Goal: Transaction & Acquisition: Purchase product/service

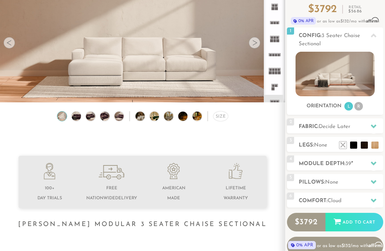
scroll to position [68, 0]
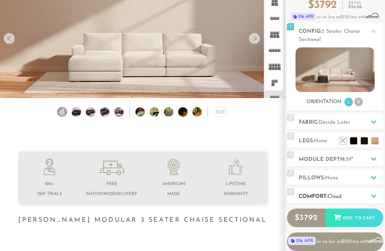
click at [373, 192] on div at bounding box center [373, 196] width 15 height 15
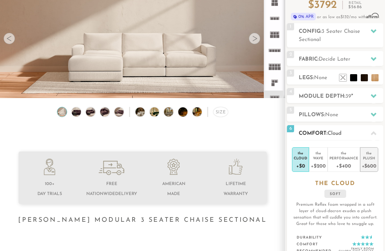
click at [370, 160] on div "Plush" at bounding box center [369, 158] width 15 height 5
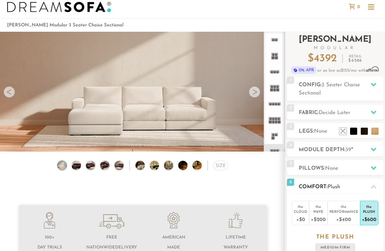
scroll to position [13, 0]
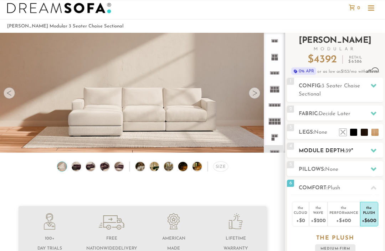
click at [375, 150] on icon at bounding box center [374, 151] width 6 height 4
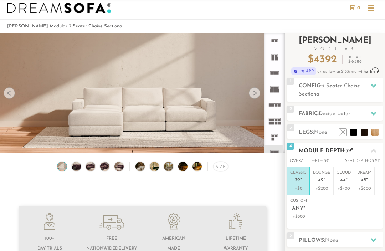
click at [379, 149] on div at bounding box center [373, 150] width 15 height 15
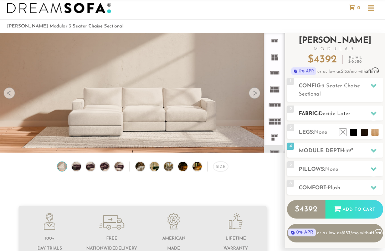
click at [376, 111] on icon at bounding box center [374, 114] width 6 height 6
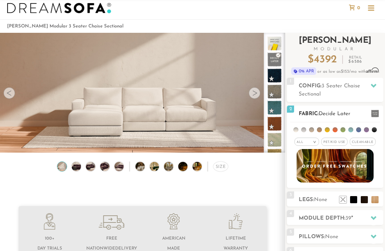
click at [376, 111] on span at bounding box center [375, 113] width 8 height 7
click at [377, 197] on li at bounding box center [364, 189] width 29 height 29
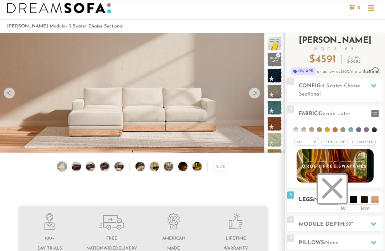
click at [342, 200] on li at bounding box center [332, 189] width 29 height 29
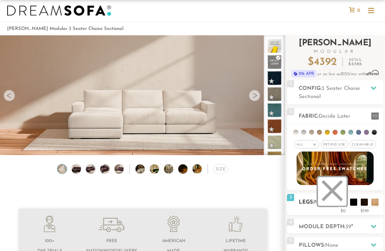
scroll to position [9, 0]
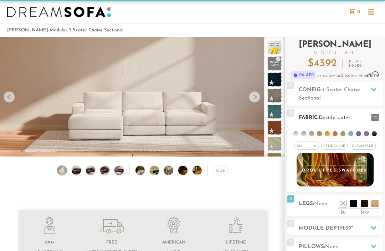
click at [327, 134] on li at bounding box center [327, 134] width 5 height 5
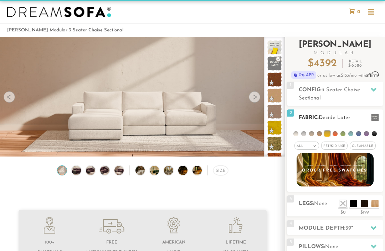
scroll to position [9, 0]
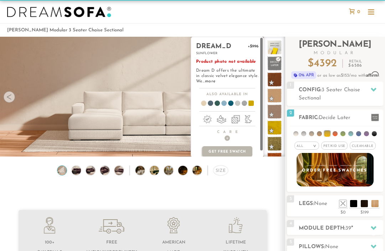
click at [257, 104] on ul at bounding box center [227, 105] width 72 height 10
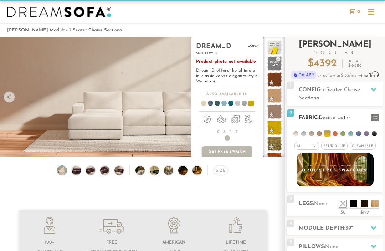
click at [378, 116] on span at bounding box center [375, 117] width 8 height 7
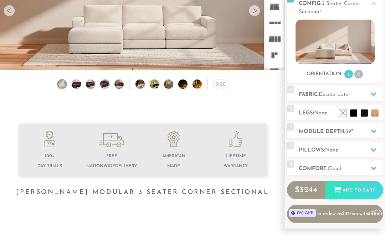
scroll to position [96, 0]
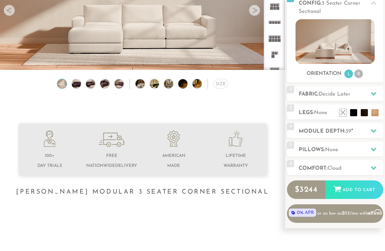
click at [377, 166] on div at bounding box center [373, 168] width 15 height 15
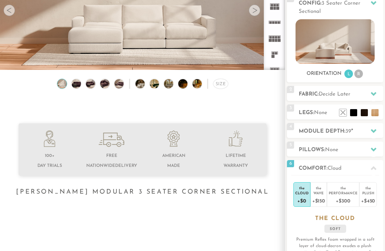
scroll to position [96, 0]
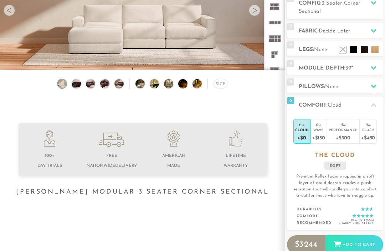
click at [375, 136] on li "the Plush +$450" at bounding box center [368, 131] width 17 height 25
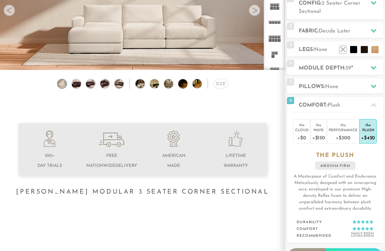
click at [382, 108] on h2 "Comfort: the Plush" at bounding box center [341, 105] width 85 height 8
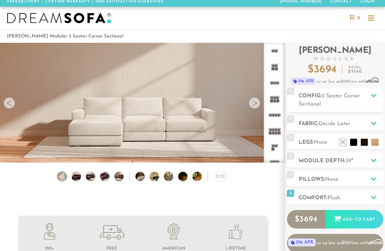
scroll to position [0, 0]
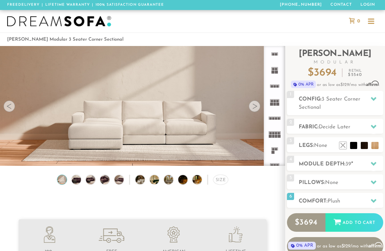
click at [338, 107] on h2 "Config: 3 Seater Corner Sectional" at bounding box center [341, 103] width 85 height 16
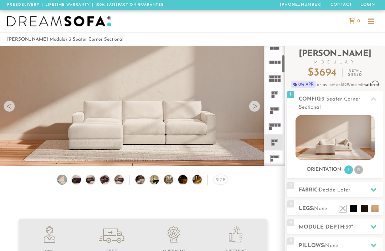
scroll to position [56, 0]
click at [277, 90] on icon at bounding box center [275, 94] width 16 height 16
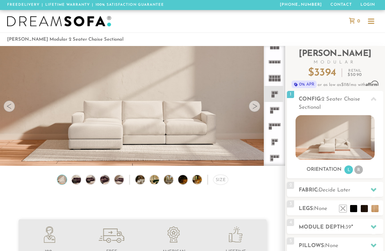
click at [276, 111] on icon at bounding box center [275, 110] width 16 height 16
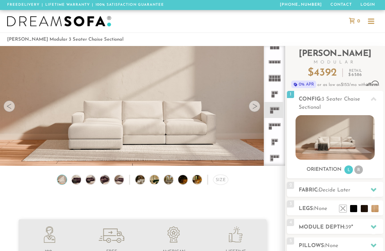
click at [373, 187] on icon at bounding box center [374, 190] width 6 height 6
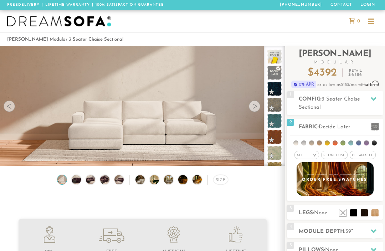
click at [364, 156] on span "Cleanable x" at bounding box center [363, 155] width 26 height 8
click at [366, 158] on span "Cleanable x" at bounding box center [362, 155] width 31 height 8
click at [375, 154] on span "Cleanable x" at bounding box center [363, 155] width 26 height 8
click at [329, 145] on li at bounding box center [327, 143] width 5 height 5
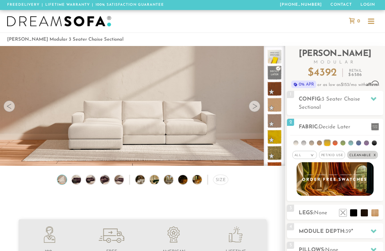
click at [345, 141] on li at bounding box center [343, 143] width 5 height 5
click at [352, 143] on li at bounding box center [351, 143] width 5 height 5
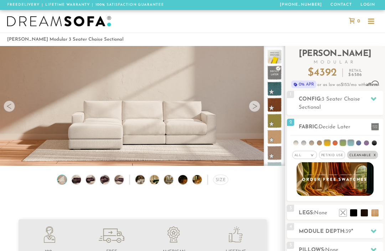
click at [367, 142] on li at bounding box center [366, 143] width 5 height 5
click at [360, 143] on li at bounding box center [358, 143] width 5 height 5
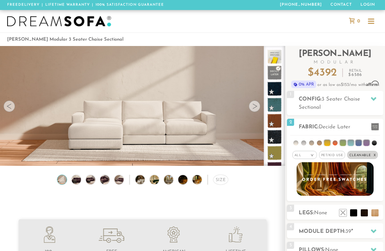
click at [359, 146] on li at bounding box center [359, 143] width 6 height 6
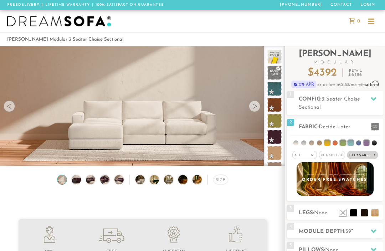
click at [328, 146] on li at bounding box center [328, 143] width 6 height 6
click at [325, 144] on li at bounding box center [327, 143] width 5 height 5
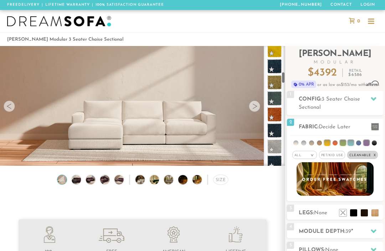
scroll to position [249, 0]
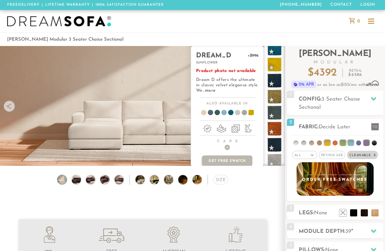
click at [296, 18] on div at bounding box center [192, 21] width 385 height 22
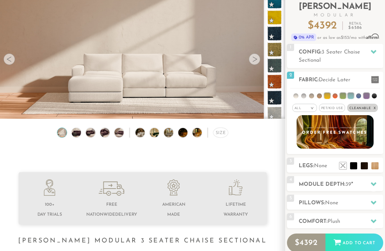
scroll to position [64, 0]
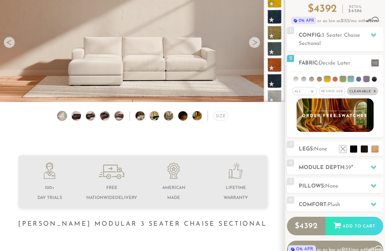
click at [380, 165] on div at bounding box center [373, 167] width 15 height 15
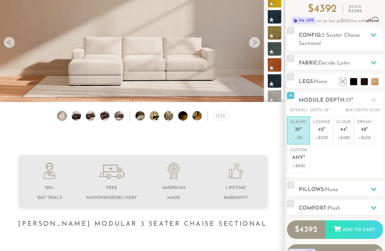
click at [377, 187] on div at bounding box center [373, 189] width 15 height 15
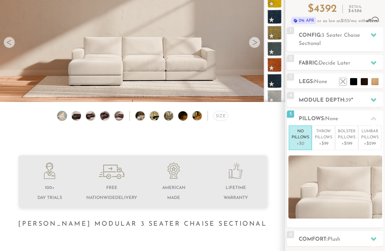
click at [376, 120] on icon at bounding box center [374, 119] width 6 height 4
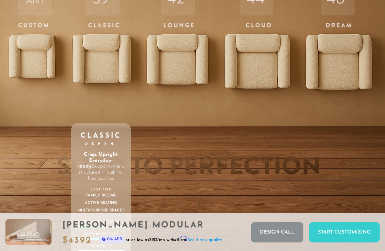
scroll to position [2032, 0]
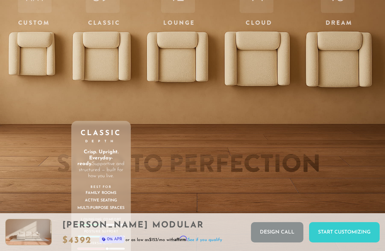
click at [267, 63] on div "44 Cloud Depth Deeper. Softer. Made to melt into. More room, more plush, more "…" at bounding box center [256, 114] width 67 height 297
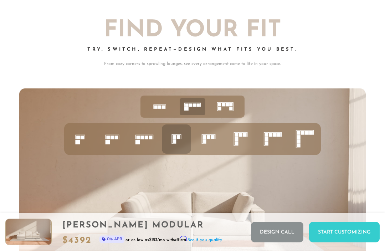
scroll to position [2319, 0]
click at [214, 131] on icon at bounding box center [209, 139] width 24 height 24
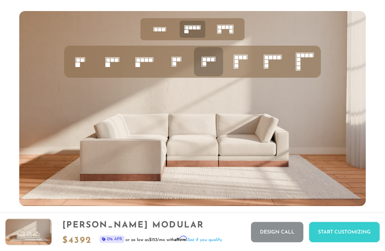
scroll to position [2396, 0]
click at [116, 68] on icon at bounding box center [112, 62] width 24 height 24
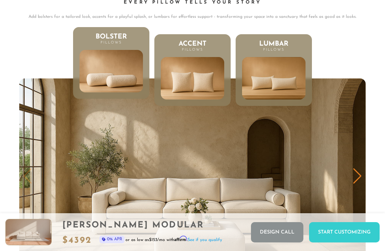
scroll to position [2995, 0]
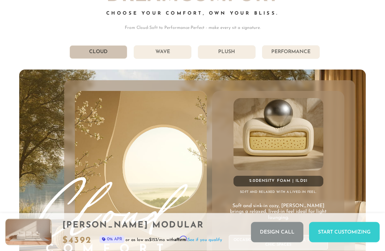
click at [245, 51] on li "Plush" at bounding box center [227, 53] width 58 height 14
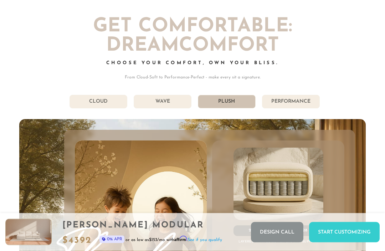
scroll to position [3280, 0]
